Goal: Book appointment/travel/reservation

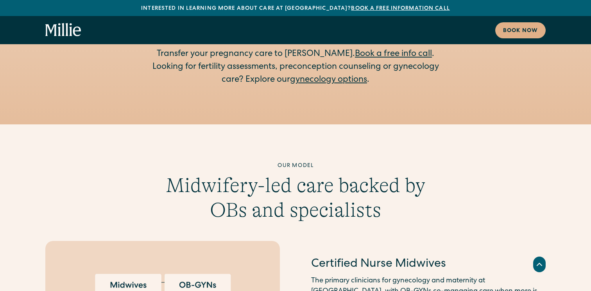
scroll to position [1279, 0]
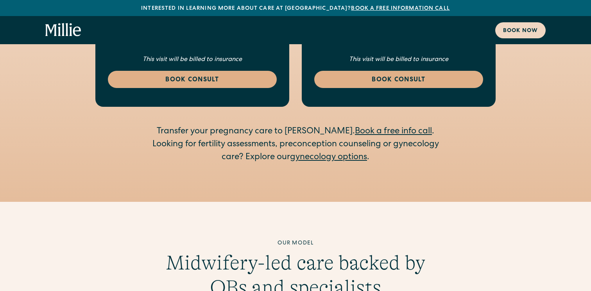
click at [516, 27] on div "Book now" at bounding box center [520, 31] width 35 height 8
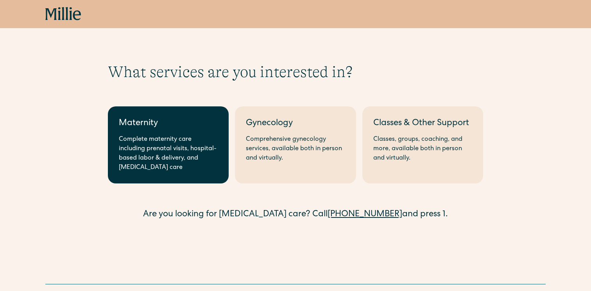
click at [195, 149] on div "Complete maternity care including prenatal visits, hospital-based labor & deliv…" at bounding box center [168, 154] width 99 height 38
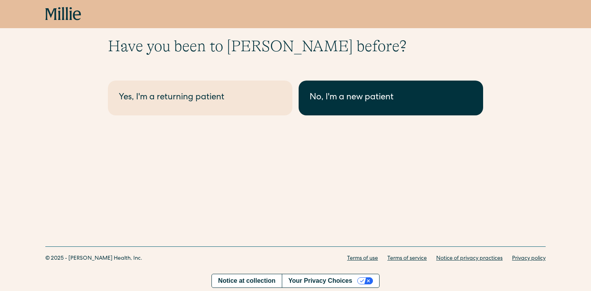
click at [350, 97] on div "No, I'm a new patient" at bounding box center [390, 97] width 163 height 13
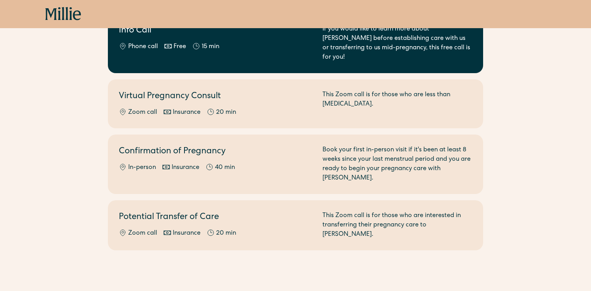
scroll to position [110, 0]
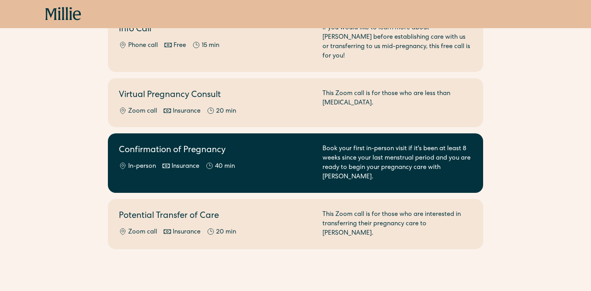
click at [266, 150] on div "Confirmation of Pregnancy In-person Insurance 40 min" at bounding box center [216, 163] width 194 height 38
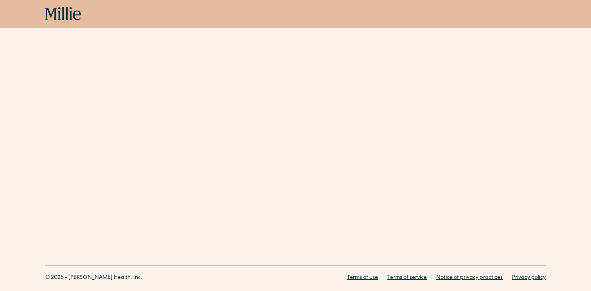
scroll to position [241, 0]
